Goal: Task Accomplishment & Management: Manage account settings

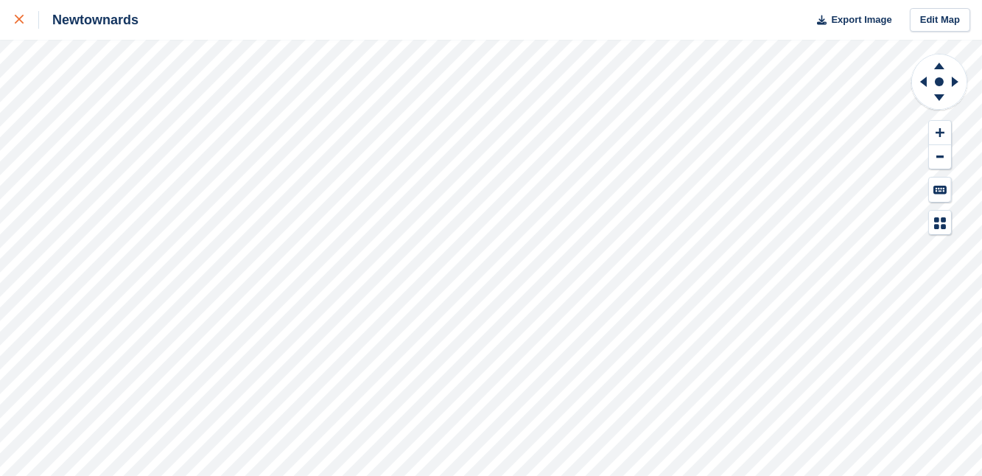
click at [17, 22] on icon at bounding box center [19, 19] width 9 height 9
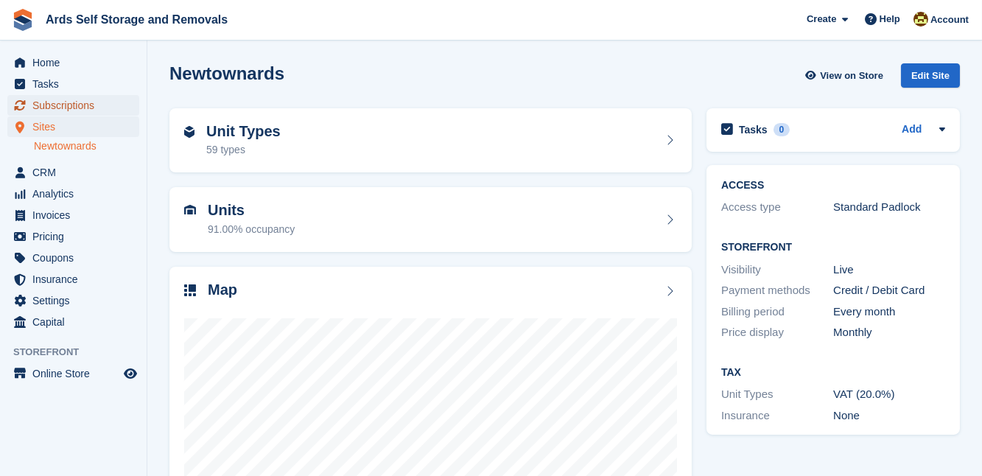
click at [59, 106] on span "Subscriptions" at bounding box center [76, 105] width 88 height 21
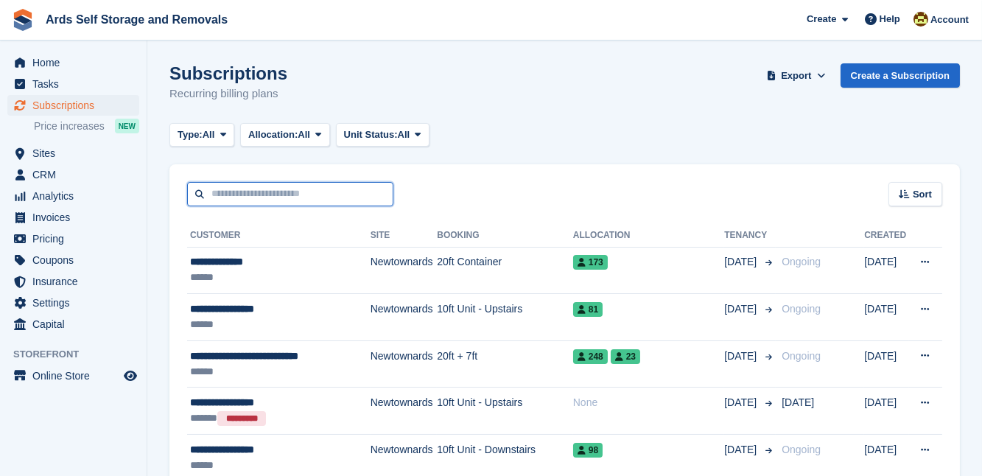
click at [206, 196] on input "text" at bounding box center [290, 194] width 206 height 24
type input "****"
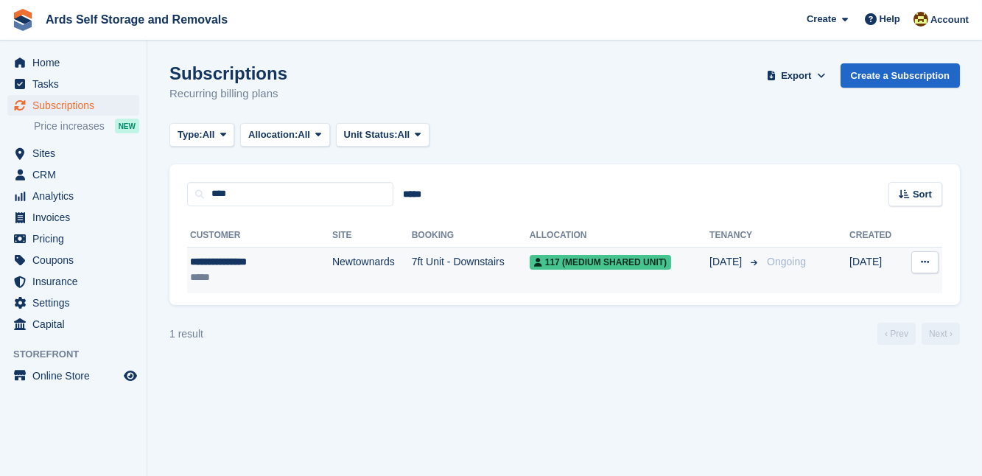
click at [332, 262] on td "Newtownards" at bounding box center [372, 270] width 80 height 46
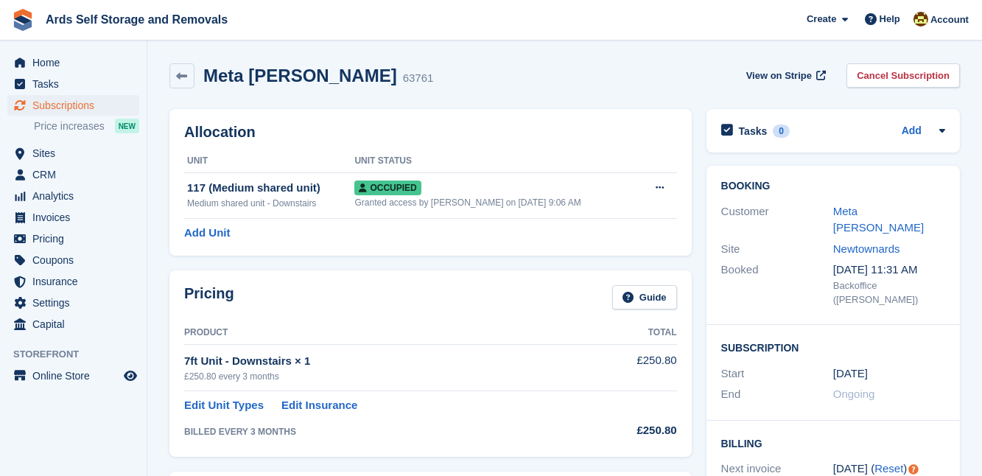
click at [694, 362] on div "Pricing Guide Product Total 7ft Unit - Downstairs × 1 £250.80 every 3 months £2…" at bounding box center [430, 363] width 537 height 200
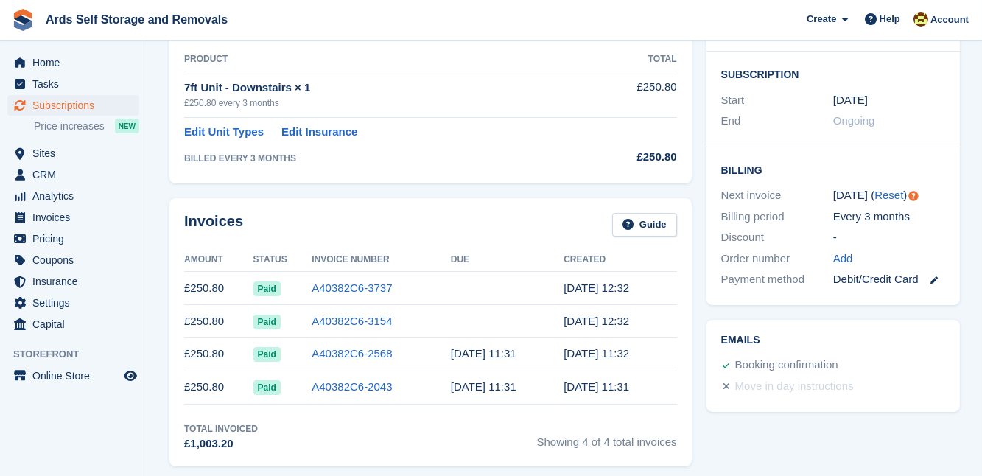
scroll to position [295, 0]
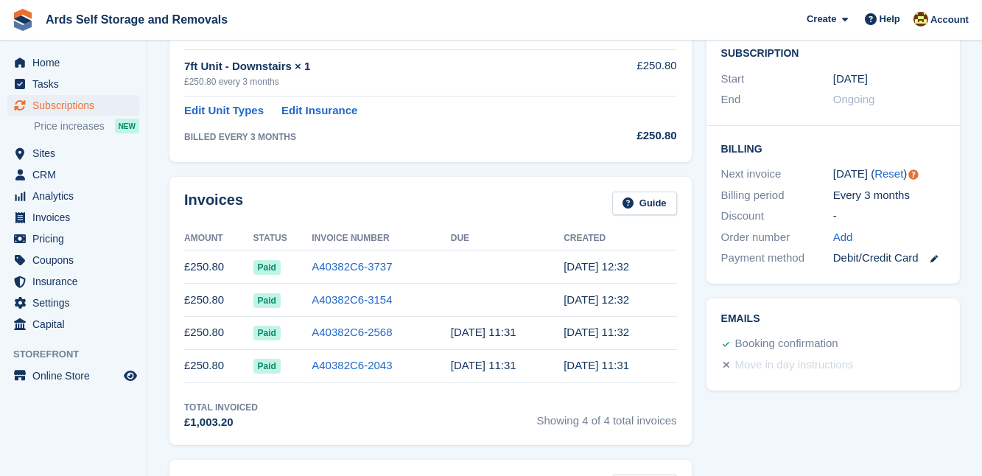
click at [692, 362] on div "Invoices Guide Amount Status Invoice Number Due Created £250.80 Paid A40382C6-3…" at bounding box center [430, 310] width 537 height 283
click at [853, 417] on div "Tasks 0 Add No tasks related to Subscription #63761 Booking Customer Meta Ledge…" at bounding box center [833, 360] width 268 height 1106
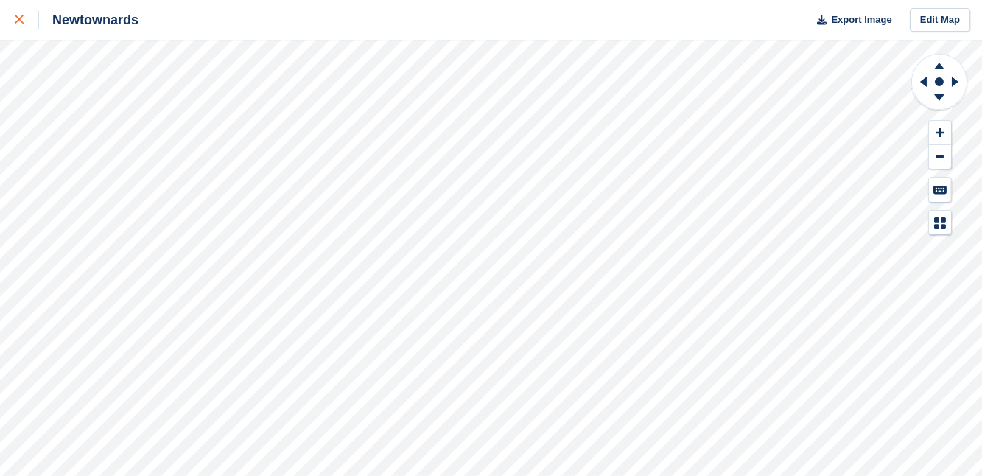
click at [16, 9] on link at bounding box center [19, 20] width 39 height 40
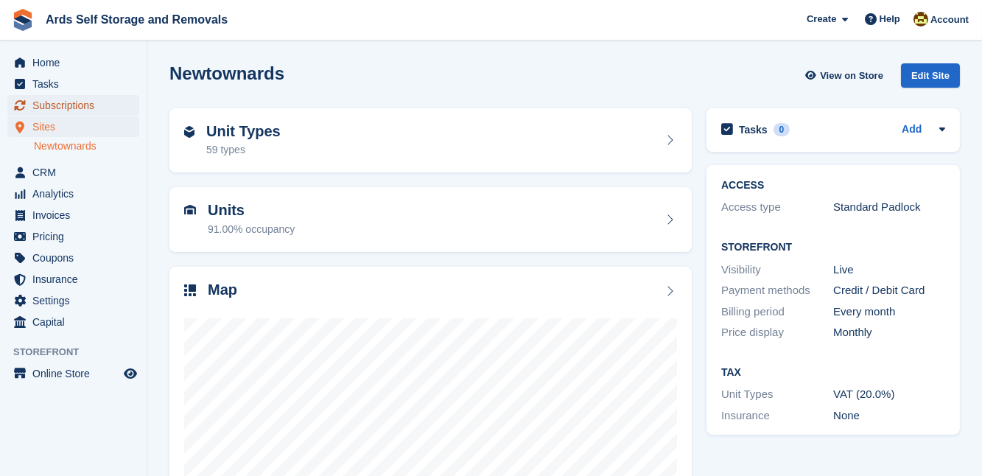
click at [62, 103] on span "Subscriptions" at bounding box center [76, 105] width 88 height 21
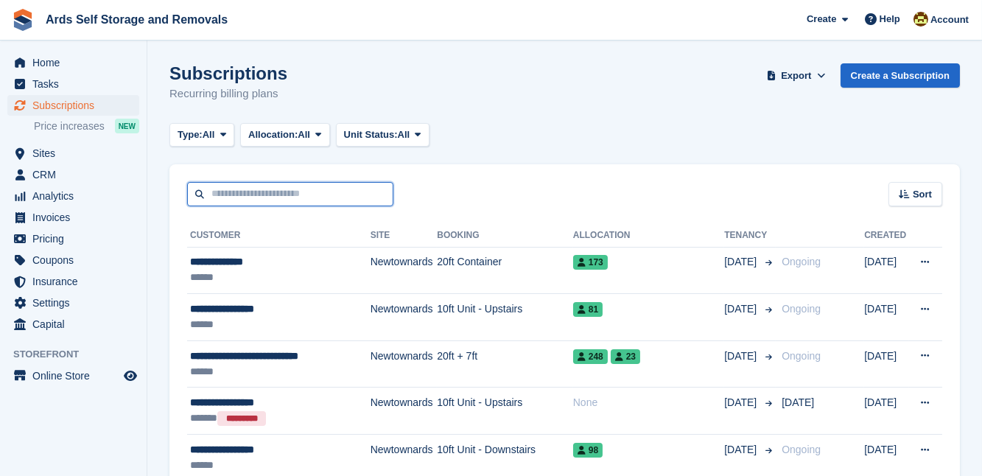
click at [214, 197] on input "text" at bounding box center [290, 194] width 206 height 24
type input "*******"
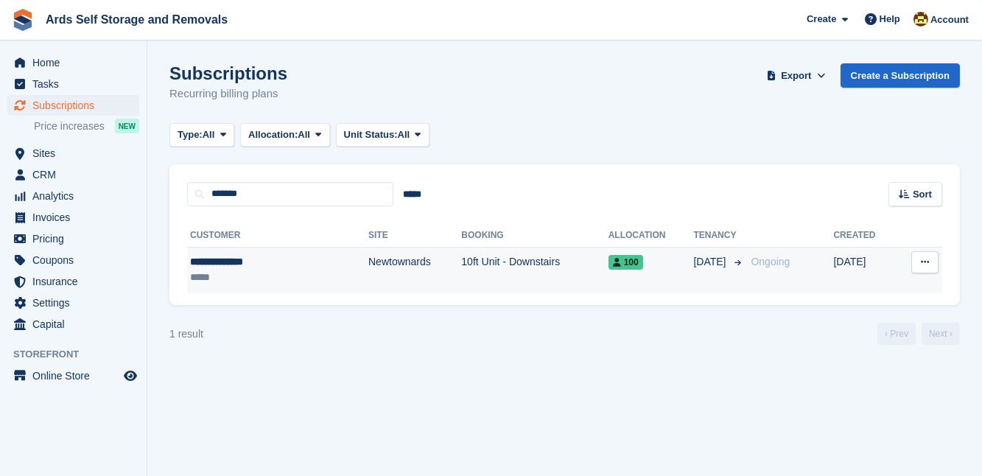
click at [368, 262] on td "Newtownards" at bounding box center [414, 270] width 93 height 46
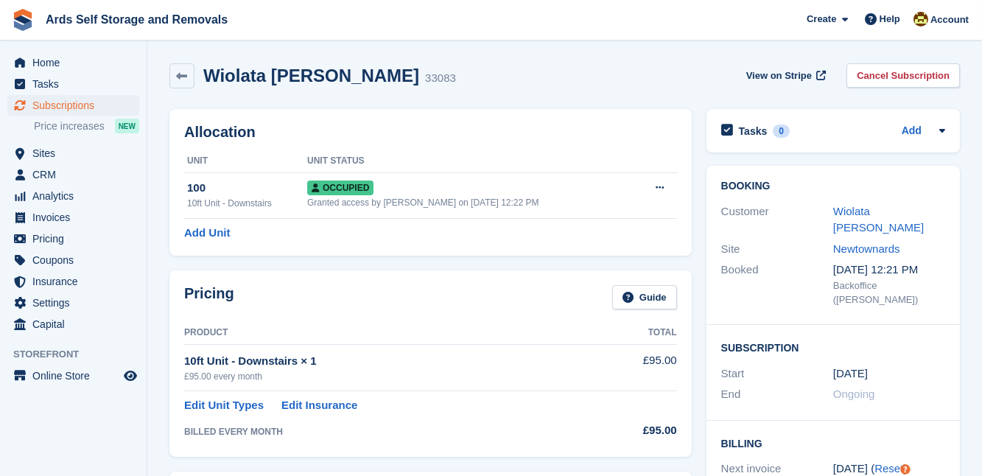
click at [699, 309] on div "Booking Customer Wiolata Jobska Site Newtownards Booked 9 Feb, 12:21 PM Backoff…" at bounding box center [833, 435] width 268 height 555
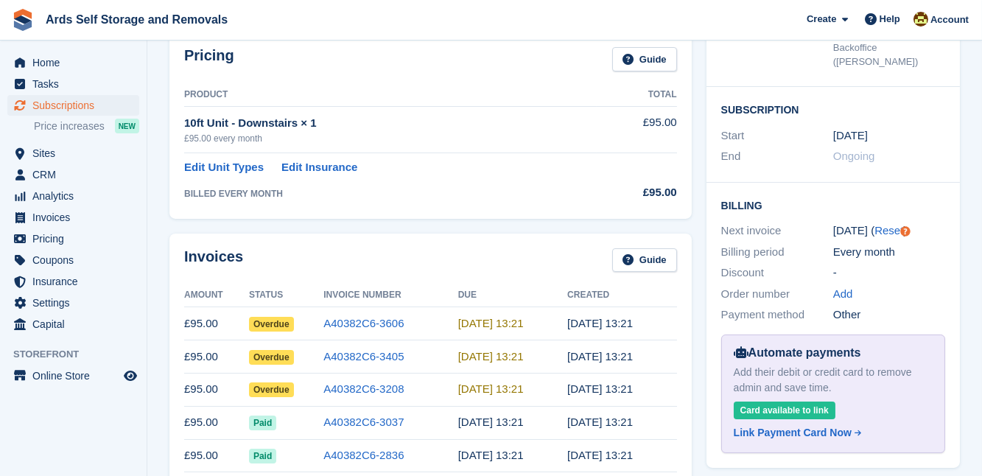
scroll to position [241, 0]
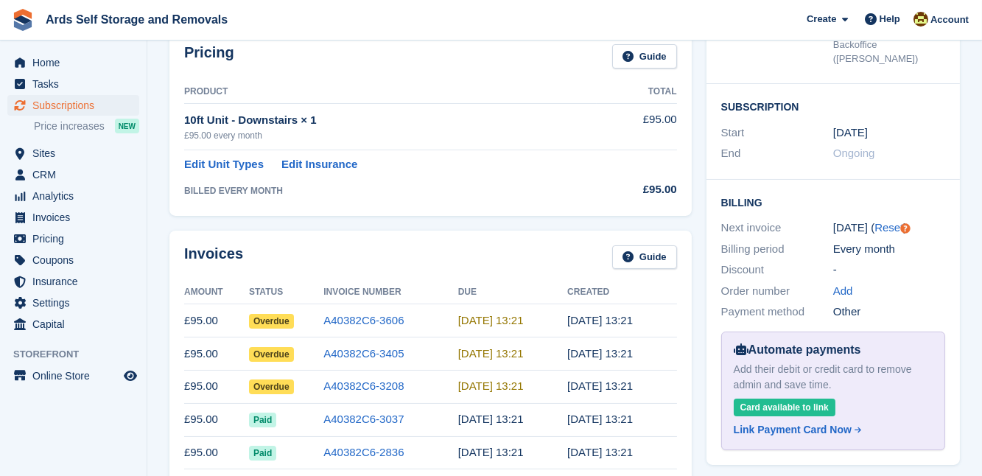
click at [698, 257] on div "Invoices Guide Amount Status Invoice Number Due Created £95.00 Overdue A40382C6…" at bounding box center [430, 381] width 537 height 316
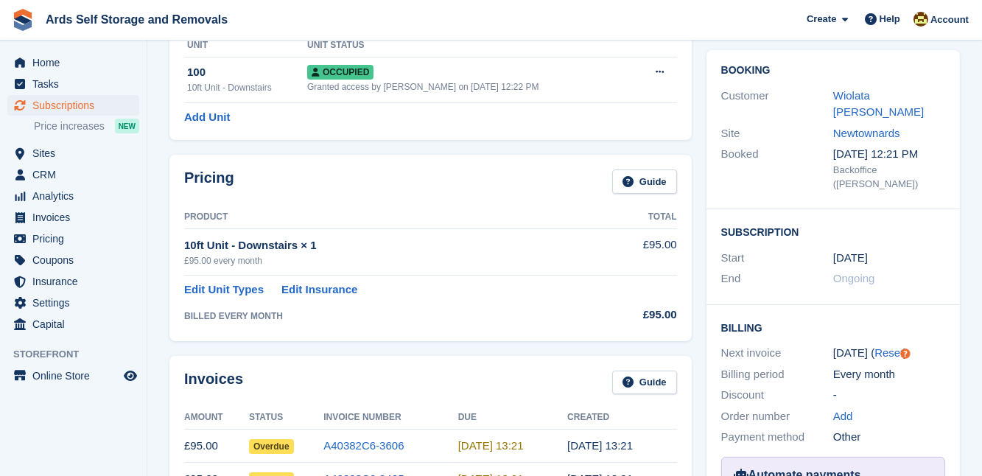
scroll to position [107, 0]
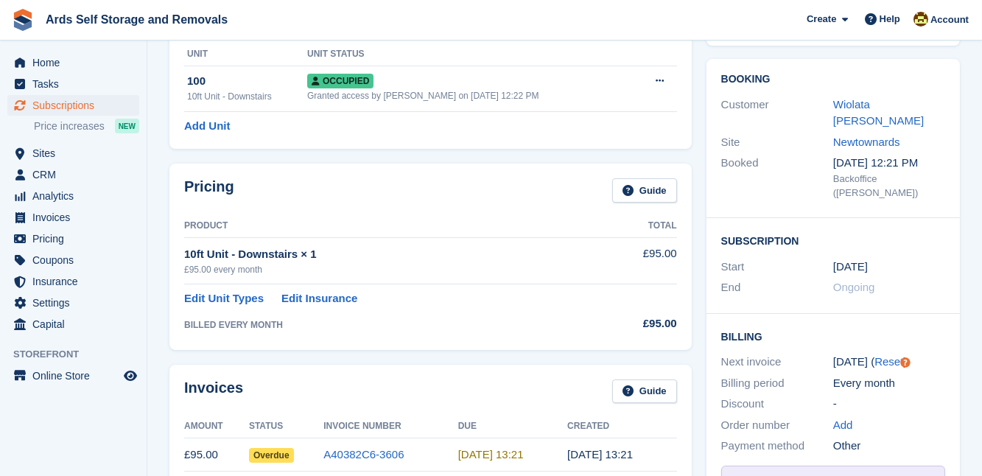
click at [693, 321] on div "Pricing Guide Product Total 10ft Unit - Downstairs × 1 £95.00 every month £95.0…" at bounding box center [430, 256] width 537 height 200
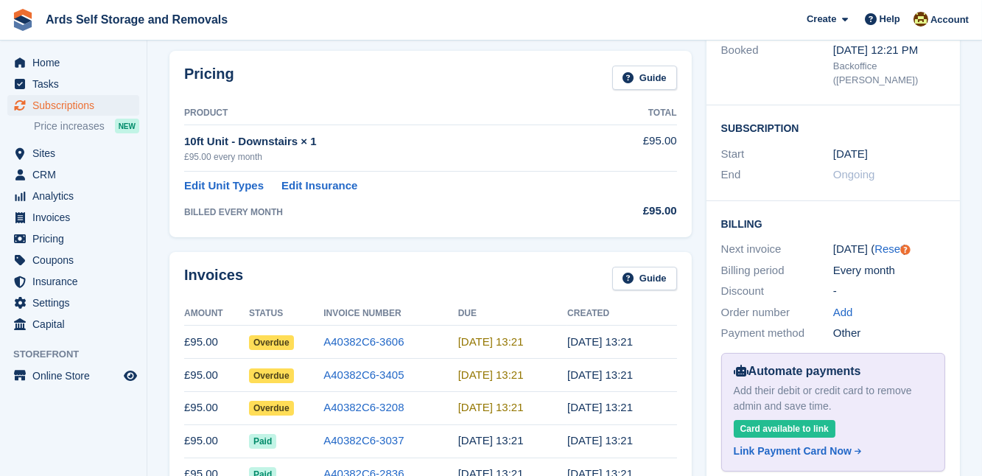
scroll to position [241, 0]
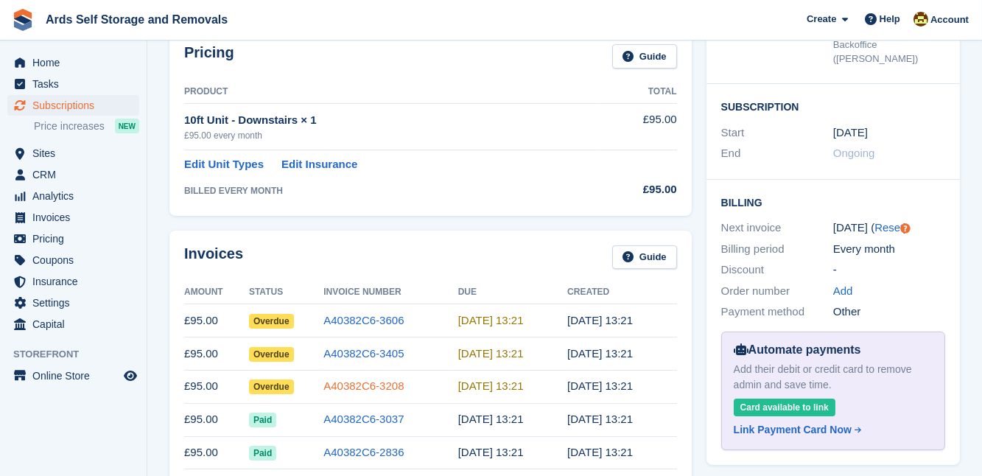
click at [346, 386] on link "A40382C6-3208" at bounding box center [363, 385] width 80 height 13
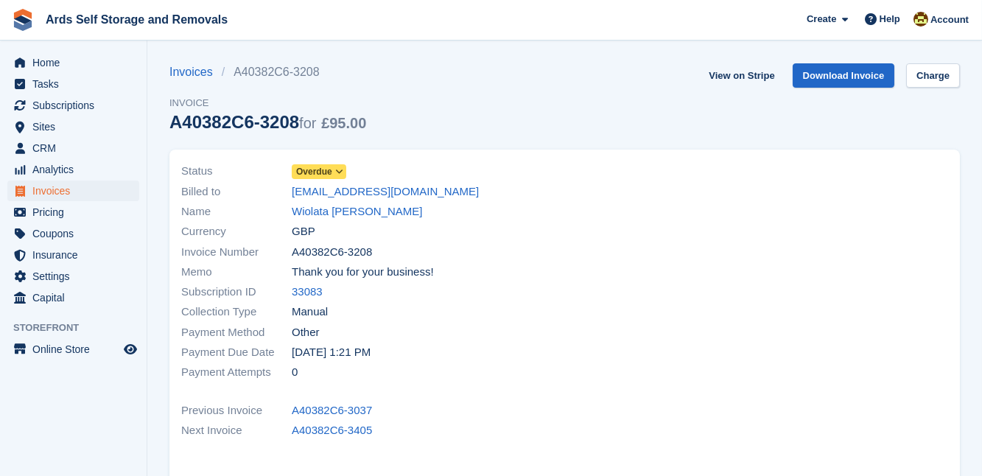
click at [317, 173] on span "Overdue" at bounding box center [314, 171] width 36 height 13
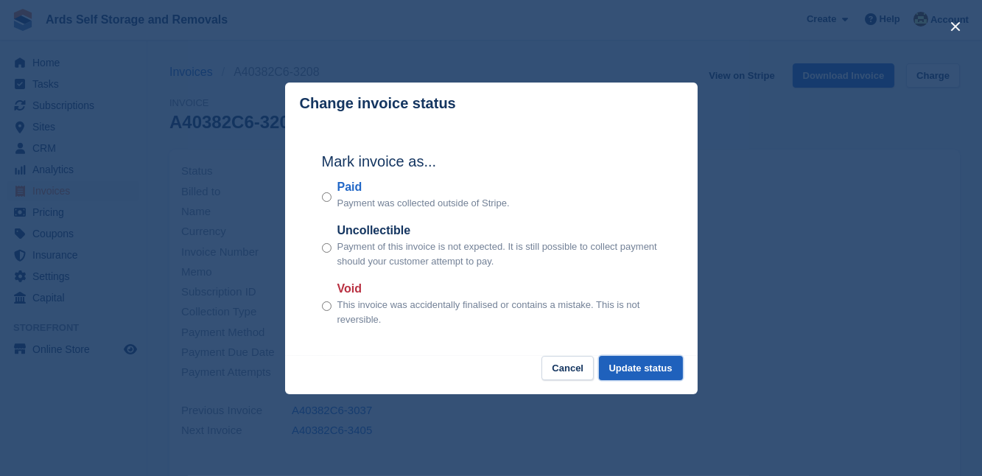
click at [631, 365] on button "Update status" at bounding box center [641, 368] width 84 height 24
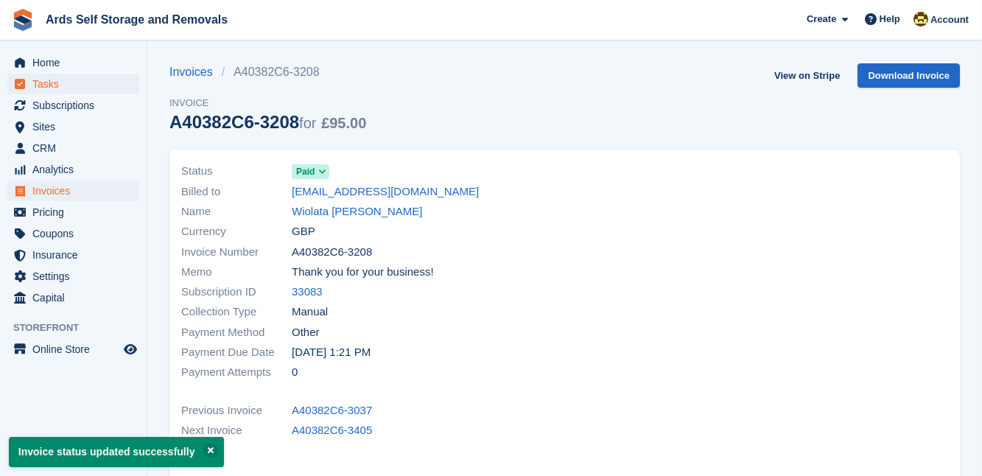
scroll to position [241, 0]
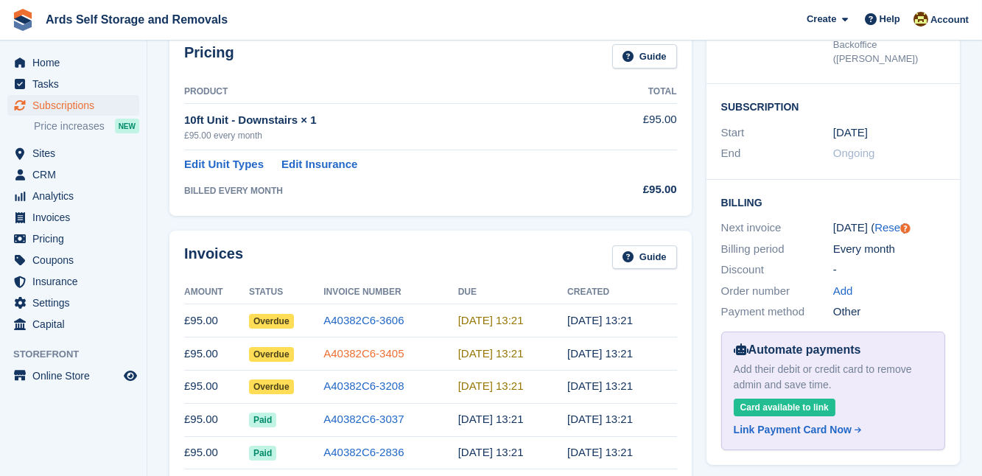
click at [354, 351] on link "A40382C6-3405" at bounding box center [363, 353] width 80 height 13
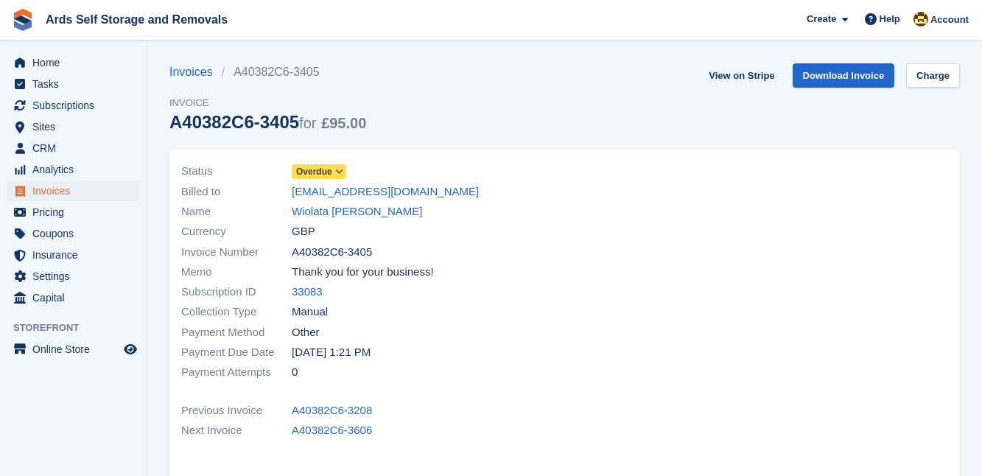
click at [312, 171] on span "Overdue" at bounding box center [314, 171] width 36 height 13
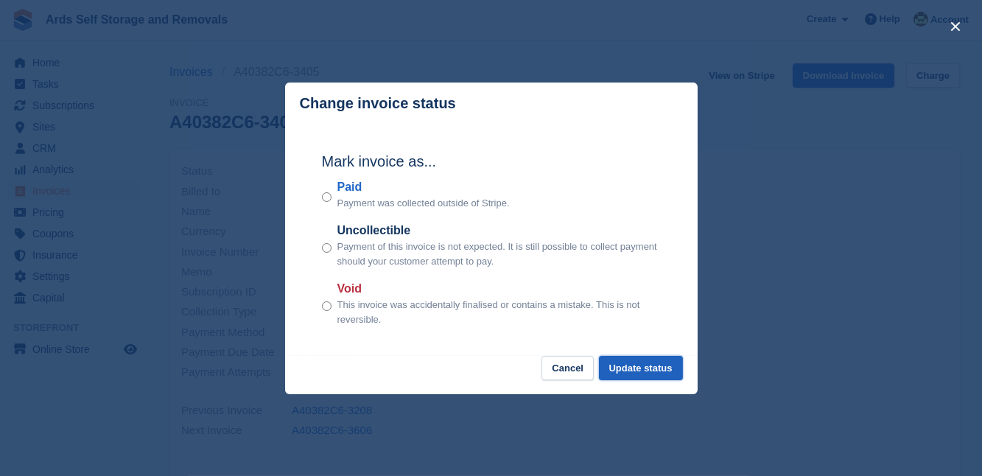
click at [636, 368] on button "Update status" at bounding box center [641, 368] width 84 height 24
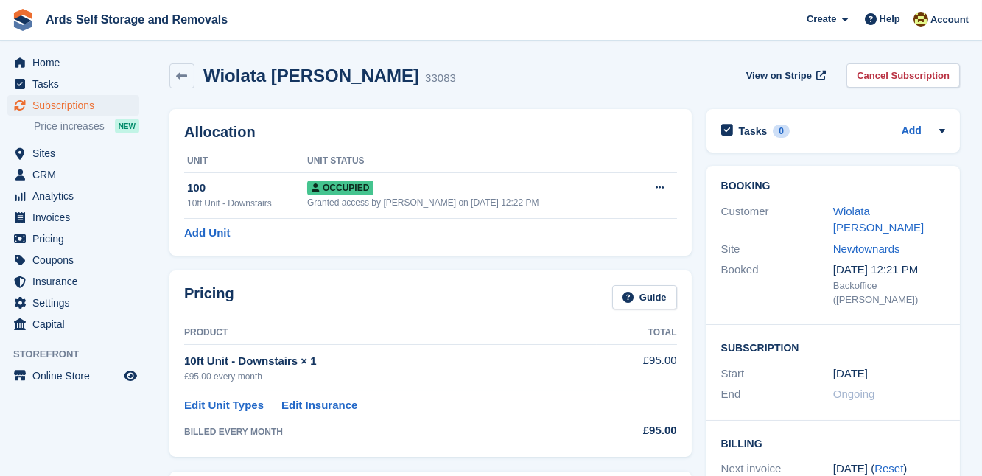
scroll to position [241, 0]
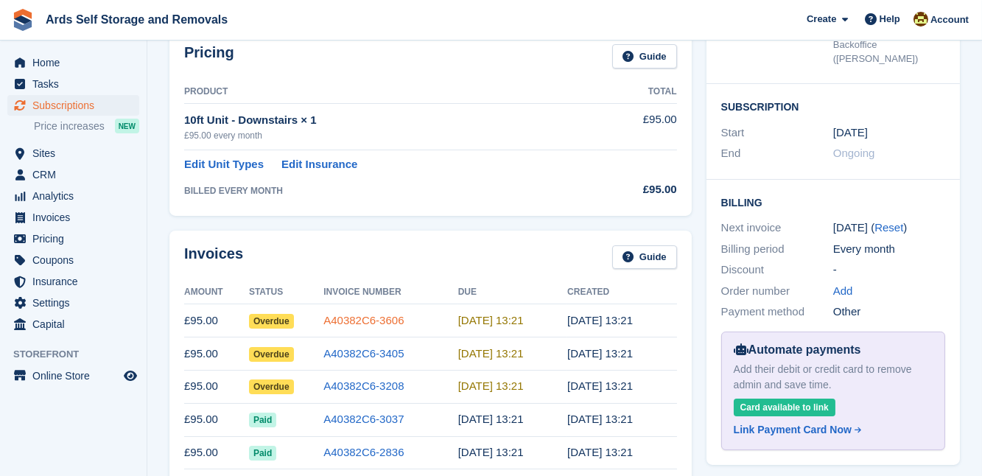
click at [359, 317] on link "A40382C6-3606" at bounding box center [363, 320] width 80 height 13
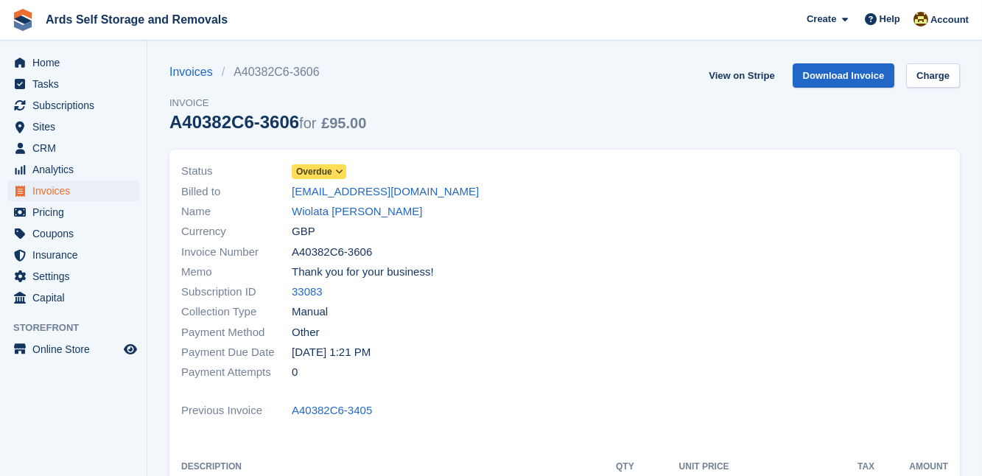
click at [312, 169] on span "Overdue" at bounding box center [314, 171] width 36 height 13
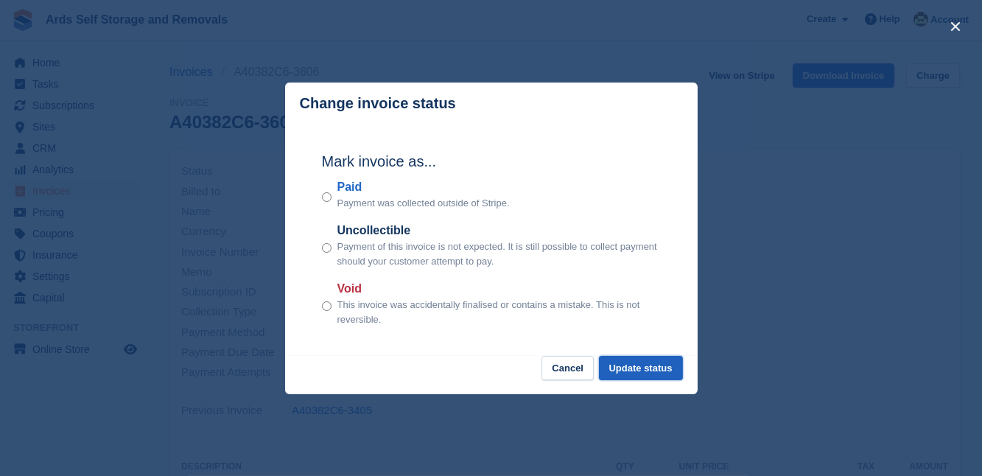
click at [643, 366] on button "Update status" at bounding box center [641, 368] width 84 height 24
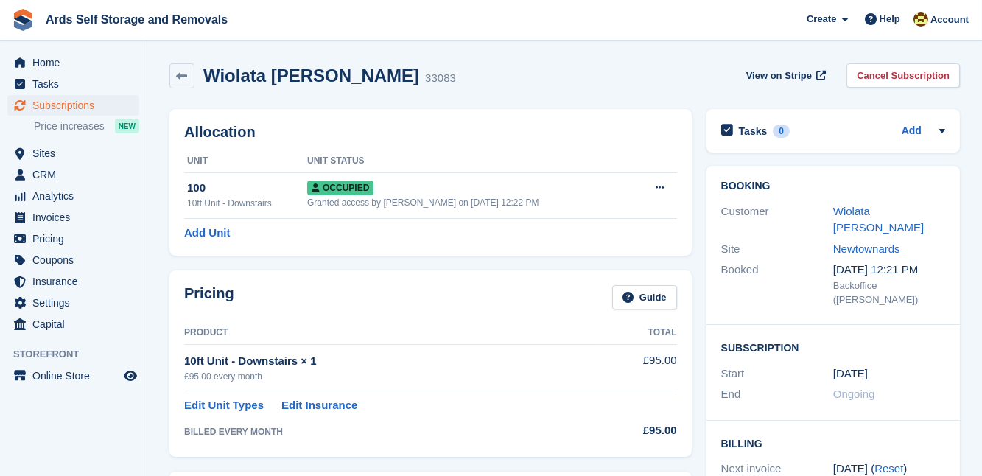
scroll to position [241, 0]
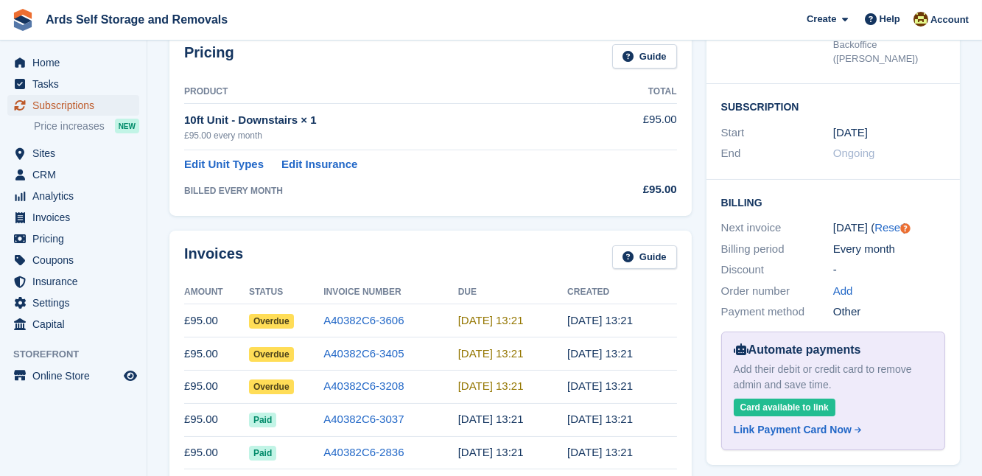
click at [67, 104] on span "Subscriptions" at bounding box center [76, 105] width 88 height 21
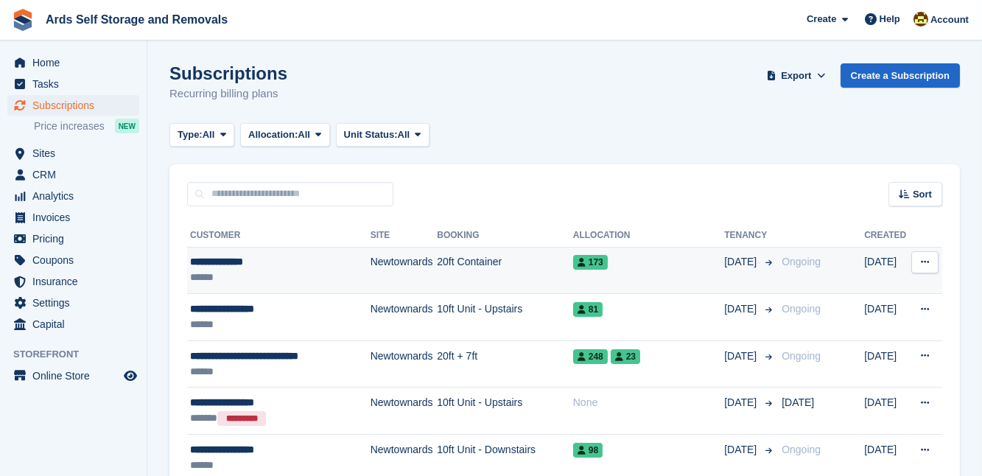
click at [272, 265] on div "**********" at bounding box center [274, 261] width 169 height 15
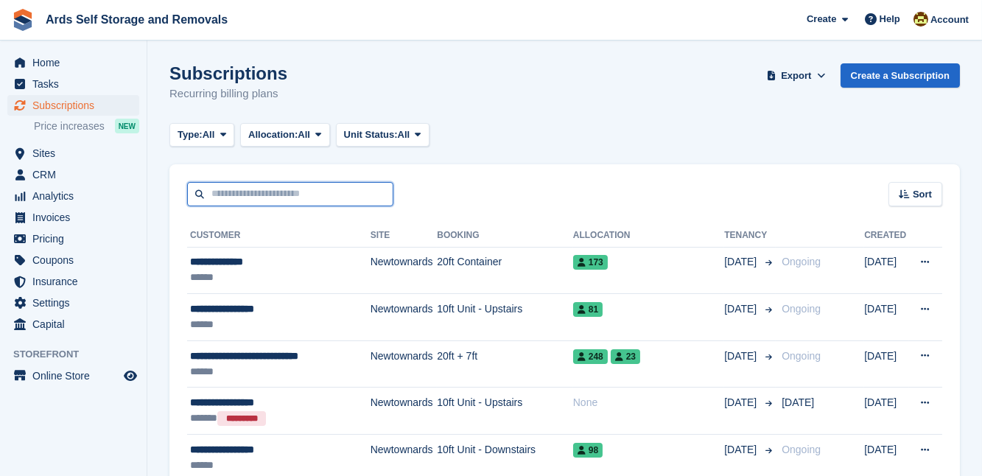
click at [212, 195] on input "text" at bounding box center [290, 194] width 206 height 24
type input "*******"
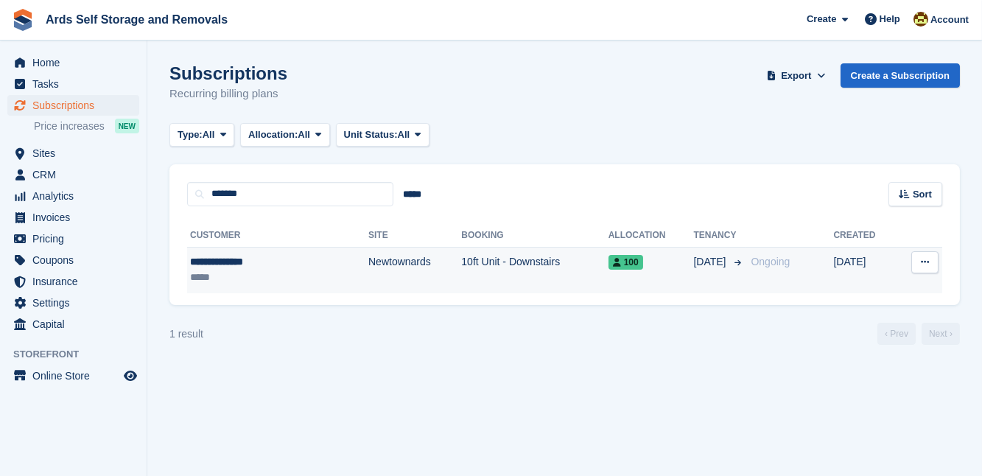
click at [397, 257] on td "Newtownards" at bounding box center [414, 270] width 93 height 46
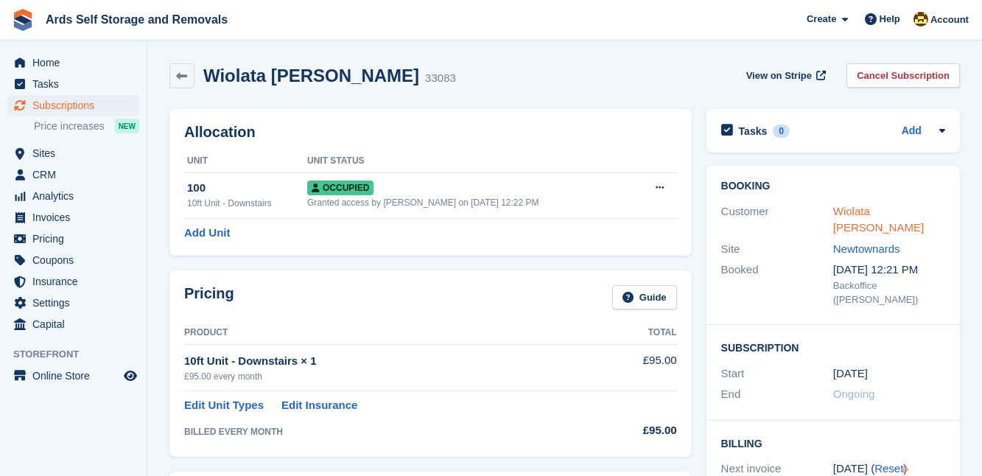
click at [869, 205] on link "Wiolata [PERSON_NAME]" at bounding box center [878, 219] width 91 height 29
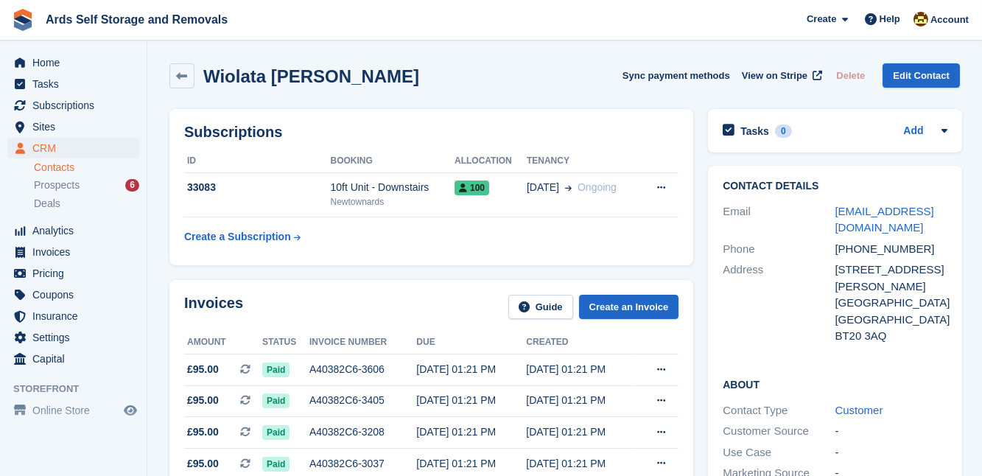
click at [696, 373] on div "Invoices Guide Create an Invoice Amount Status Invoice number Due Created £95.0…" at bounding box center [431, 423] width 538 height 301
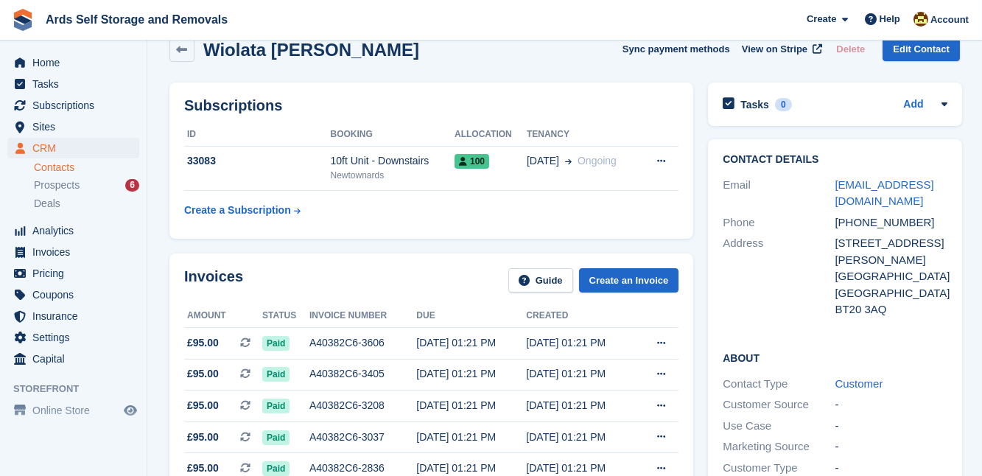
scroll to position [53, 0]
